Goal: Transaction & Acquisition: Obtain resource

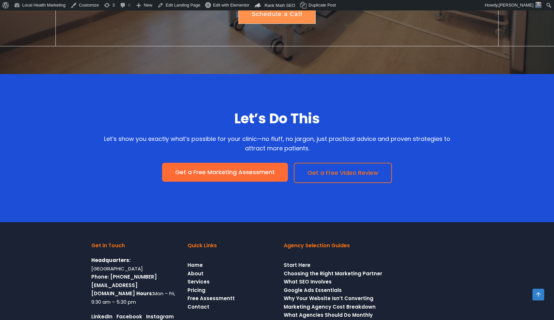
scroll to position [1502, 0]
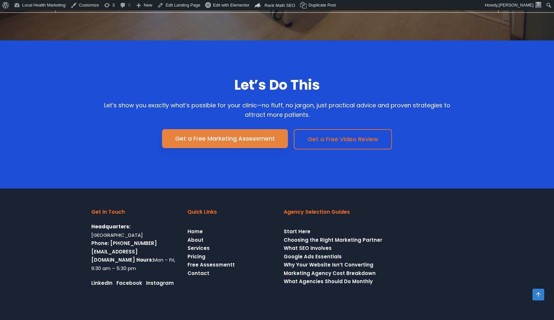
click at [233, 136] on span "Get a Free Marketing Assessment" at bounding box center [225, 139] width 100 height 6
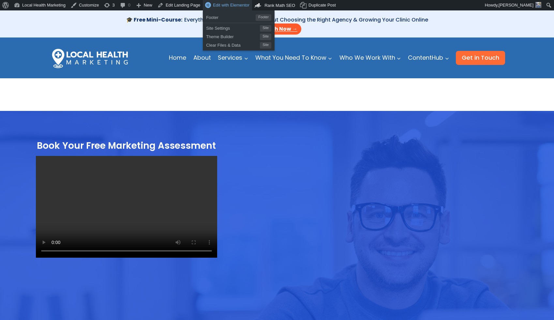
click at [240, 6] on span "Edit with Elementor" at bounding box center [231, 5] width 37 height 5
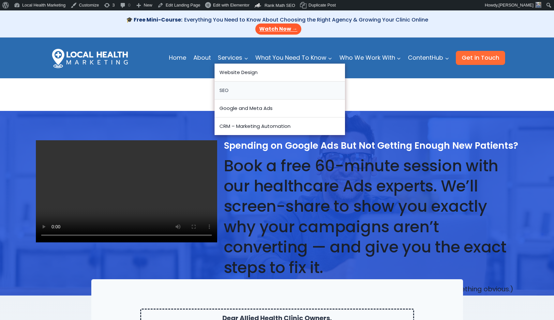
click at [238, 87] on link "SEO" at bounding box center [280, 91] width 130 height 18
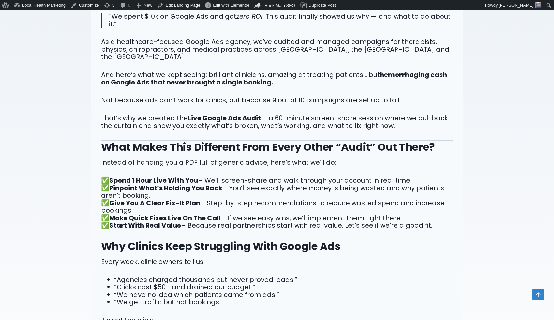
scroll to position [285, 0]
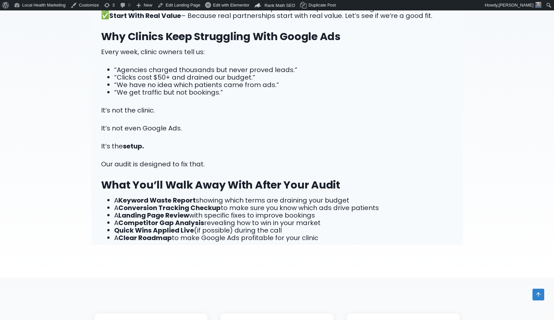
scroll to position [508, 0]
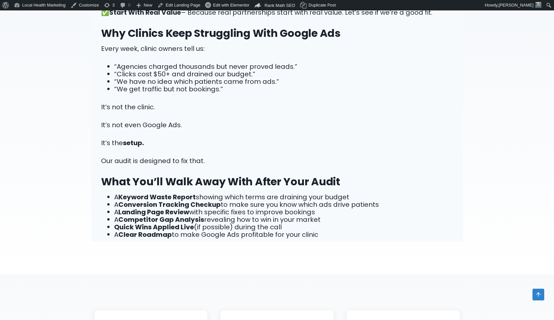
click at [416, 100] on div "The Audit That Delivers Real Value Before You Spend Another Dollar On Ads “We s…" at bounding box center [277, 3] width 352 height 469
